Goal: Use online tool/utility: Utilize a website feature to perform a specific function

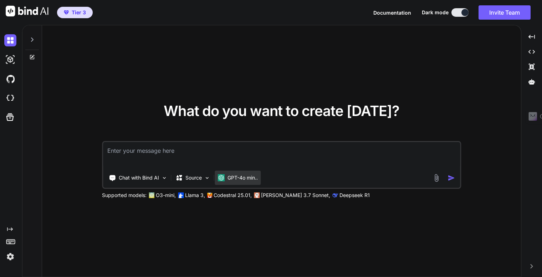
click at [237, 176] on p "GPT-4o min.." at bounding box center [242, 177] width 30 height 7
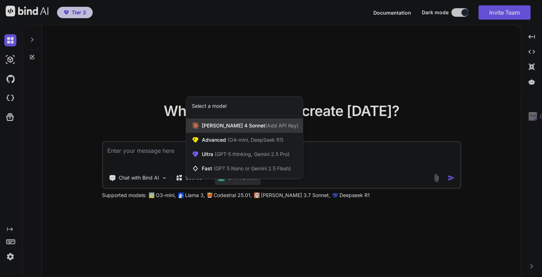
click at [210, 127] on span "[PERSON_NAME] 4 Sonnet (Add API Key)" at bounding box center [250, 125] width 97 height 7
type textarea "x"
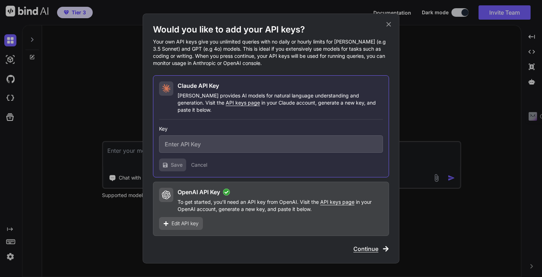
click at [226, 106] on span "API keys page" at bounding box center [243, 102] width 34 height 6
click at [203, 140] on input "text" at bounding box center [271, 143] width 224 height 17
paste input "sk-ant-api03-crOwBecBU9YArO6H0pZwuXDVCUxo83q-c-xVMEsrxPuqwUJVTIFgsZ_DBQ5dyLO_O3…"
type input "sk-ant-api03-crOwBecBU9YArO6H0pZwuXDVCUxo83q-c-xVMEsrxPuqwUJVTIFgsZ_DBQ5dyLO_O3…"
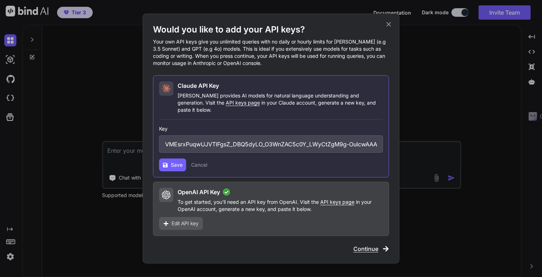
scroll to position [0, 0]
drag, startPoint x: 168, startPoint y: 160, endPoint x: 122, endPoint y: 183, distance: 51.2
click at [168, 160] on button "Save" at bounding box center [172, 164] width 27 height 13
click at [173, 154] on div "Key sk-ant-api03-crOwBecBU9YArO6H0pZwuXDVCUxo83q-c-xVMEsrxPuqwUJVTIFgsZ_DBQ5dyL…" at bounding box center [271, 145] width 224 height 52
click at [170, 163] on button "Save" at bounding box center [172, 164] width 27 height 13
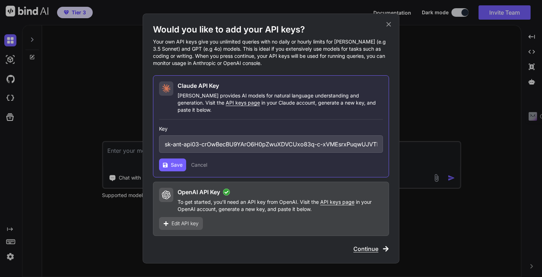
click at [162, 165] on button "Save" at bounding box center [172, 164] width 27 height 13
click at [176, 158] on button "Save" at bounding box center [172, 164] width 27 height 13
click at [173, 161] on span "Save" at bounding box center [177, 164] width 12 height 7
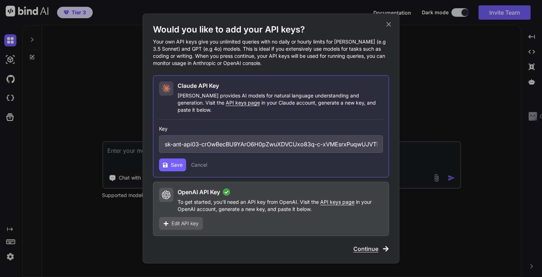
click at [385, 27] on icon at bounding box center [389, 24] width 8 height 8
